Goal: Transaction & Acquisition: Purchase product/service

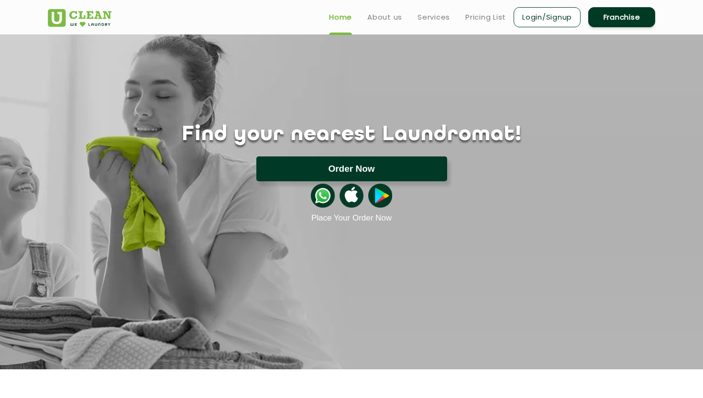
click at [371, 168] on button "Order Now" at bounding box center [351, 168] width 191 height 25
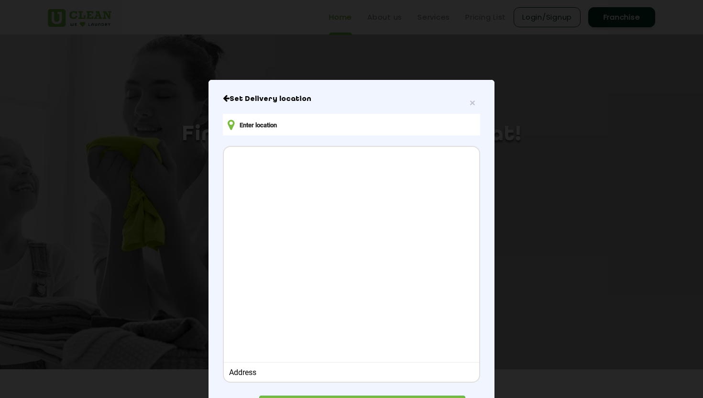
click at [399, 121] on input "text" at bounding box center [351, 125] width 257 height 22
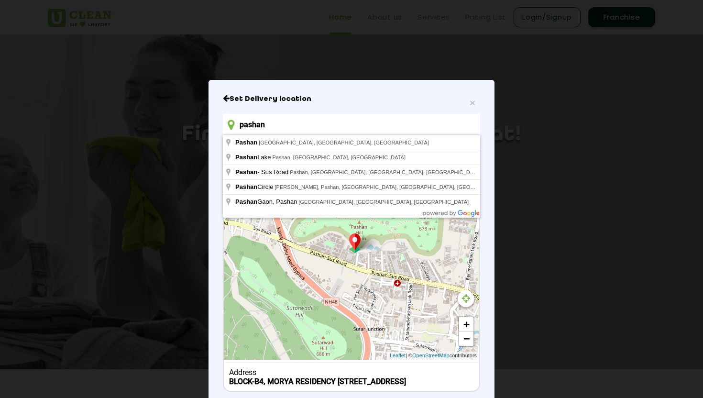
type input "BLOCK-B4, MORYA RESIDENCY [STREET_ADDRESS]"
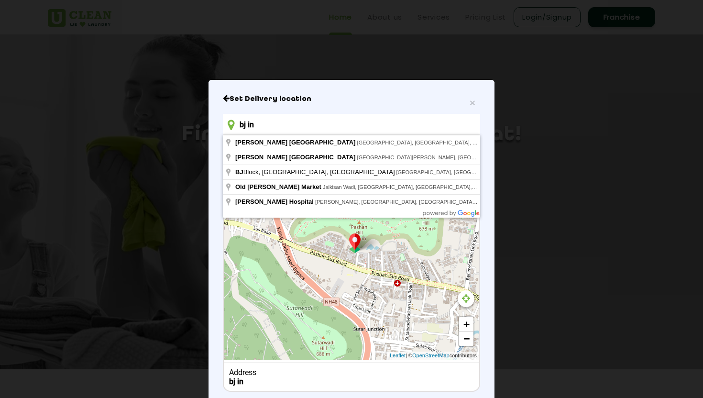
type input "bj i"
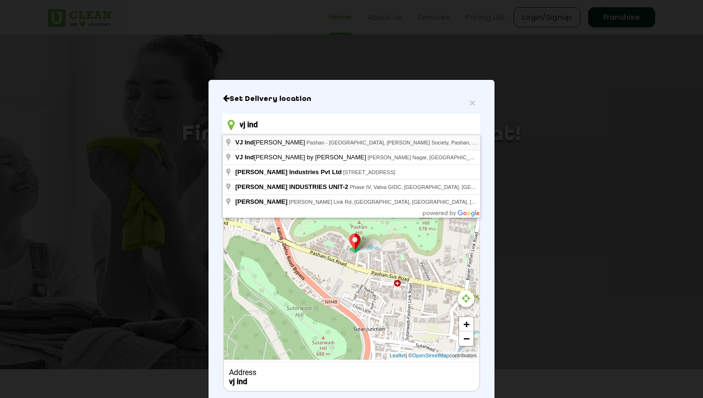
type input "vj ind"
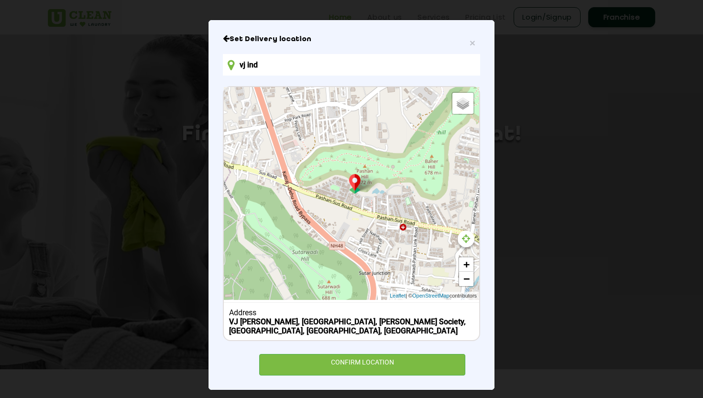
scroll to position [66, 0]
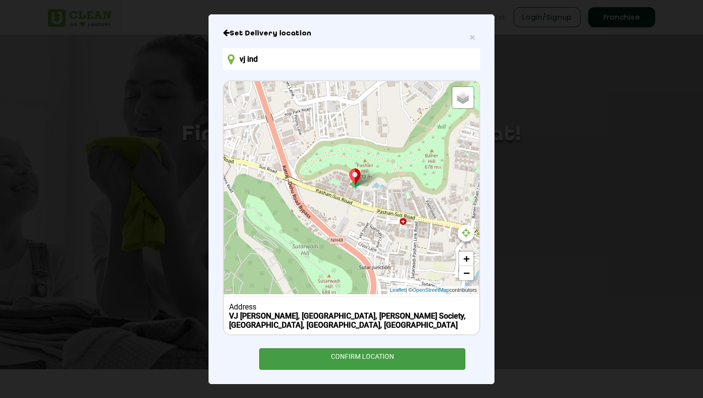
click at [412, 361] on div "CONFIRM LOCATION" at bounding box center [362, 359] width 206 height 22
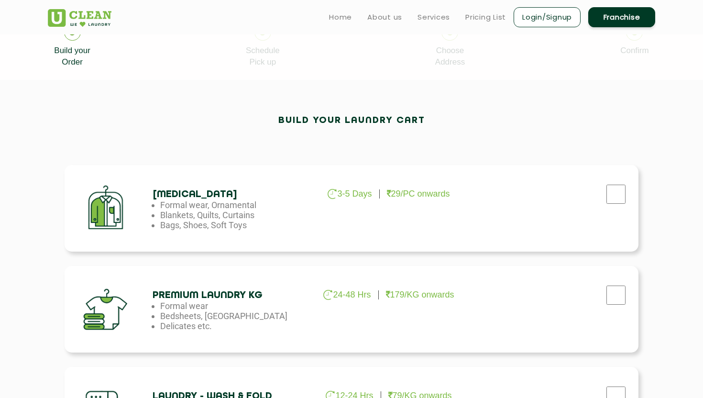
scroll to position [186, 0]
